Goal: Transaction & Acquisition: Purchase product/service

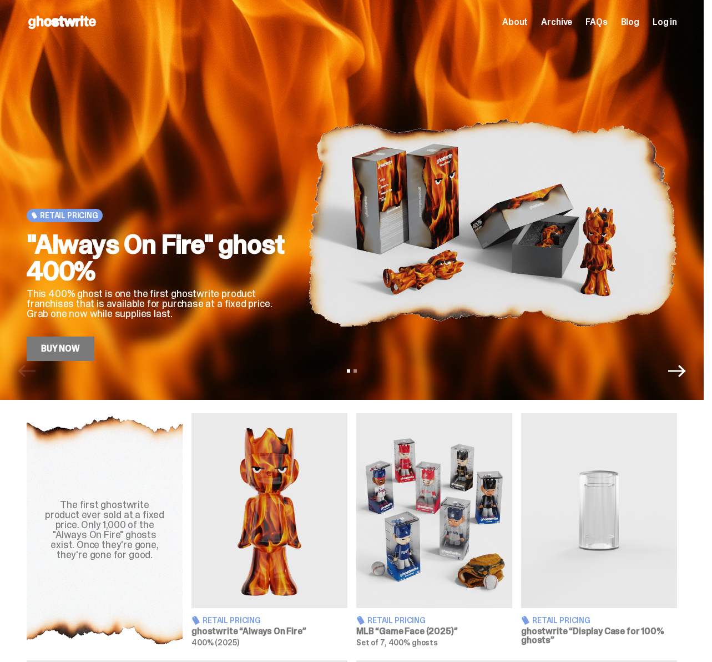
click at [69, 349] on link "Buy Now" at bounding box center [61, 348] width 68 height 24
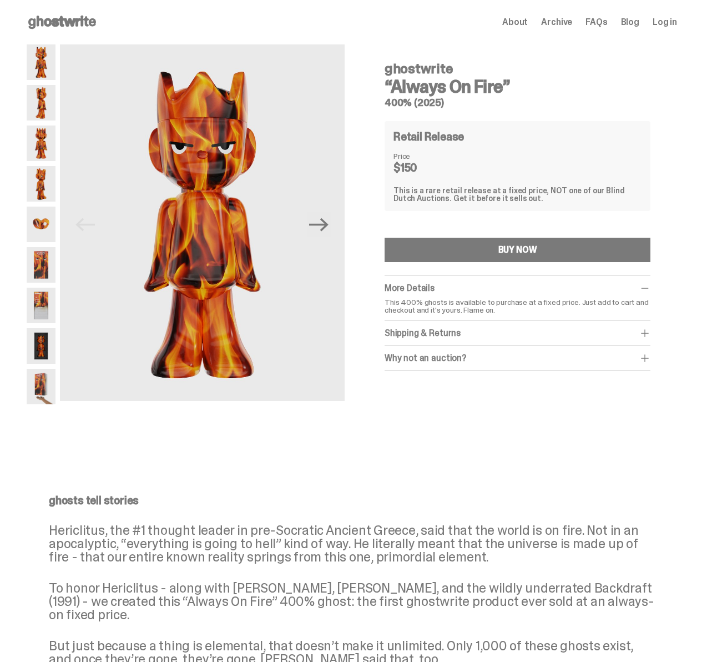
click at [86, 23] on use at bounding box center [62, 22] width 68 height 13
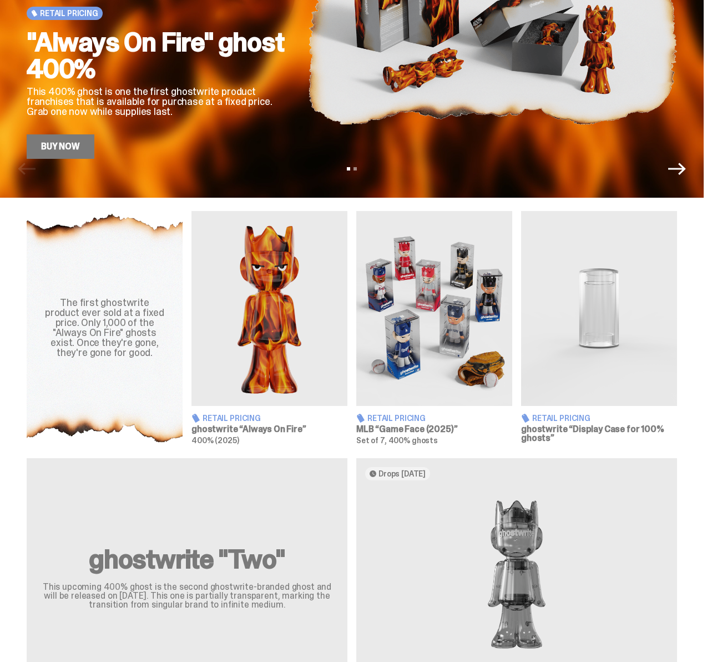
scroll to position [290, 0]
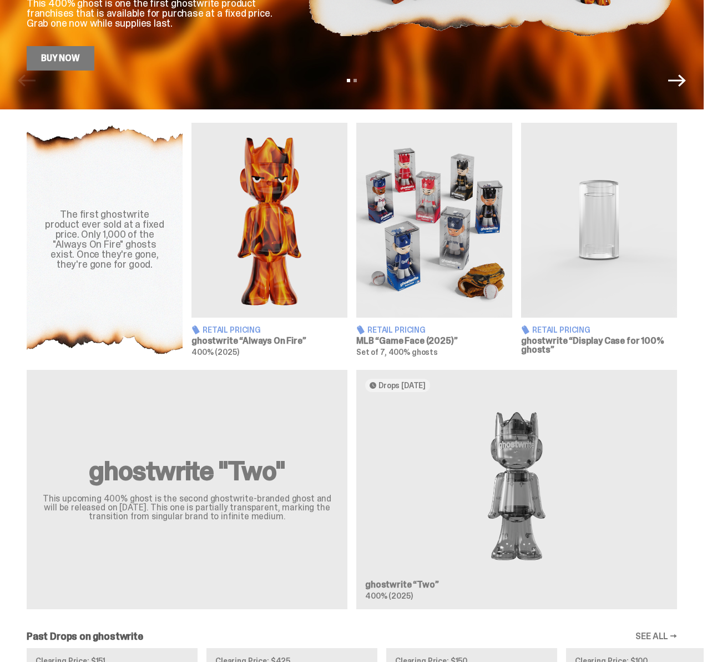
click at [422, 226] on img at bounding box center [434, 220] width 156 height 195
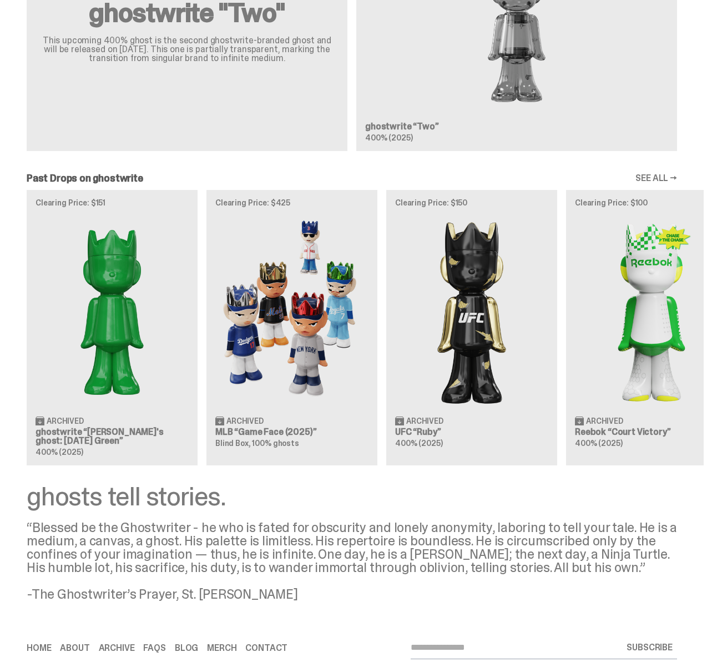
scroll to position [787, 0]
